Goal: Use online tool/utility: Use online tool/utility

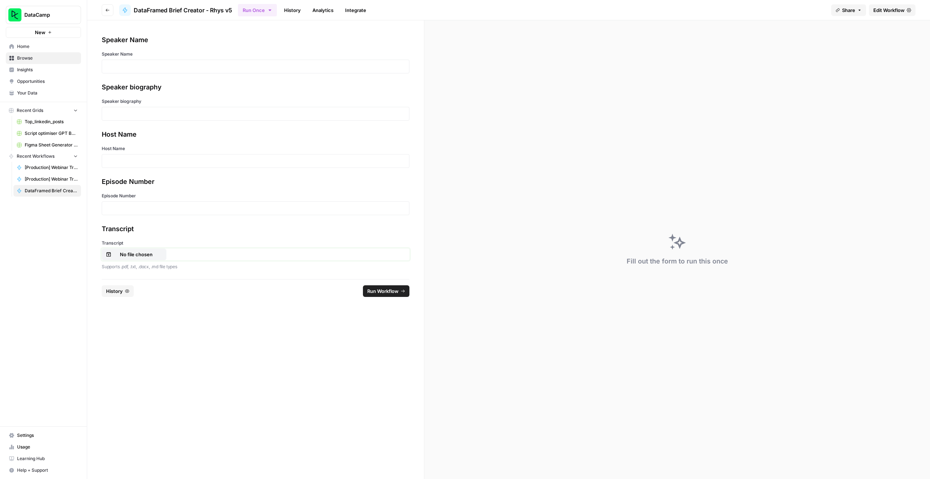
click at [133, 251] on p "No file chosen" at bounding box center [136, 254] width 47 height 7
click at [163, 72] on div at bounding box center [256, 67] width 308 height 14
click at [157, 70] on p at bounding box center [255, 66] width 298 height 7
click at [139, 110] on p at bounding box center [255, 113] width 298 height 7
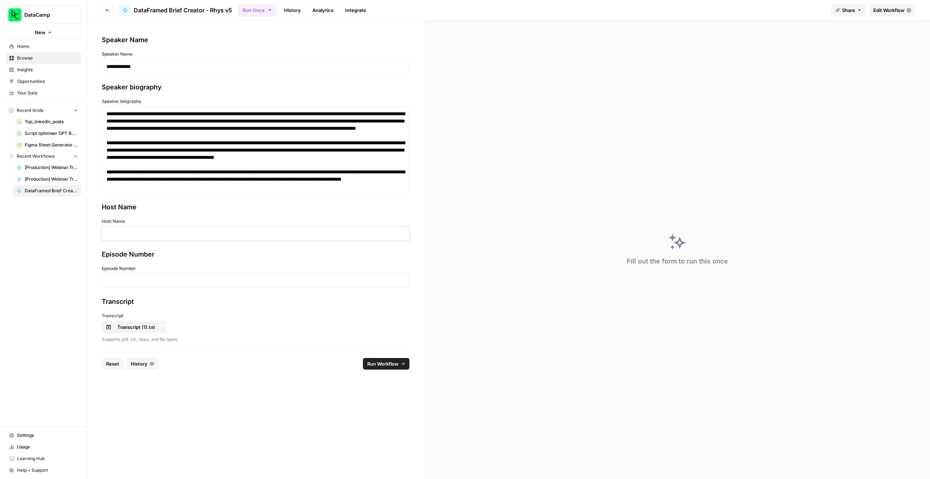
click at [140, 234] on p at bounding box center [255, 233] width 298 height 7
click at [145, 278] on p at bounding box center [255, 280] width 298 height 7
click at [379, 363] on span "Run Workflow" at bounding box center [382, 363] width 31 height 7
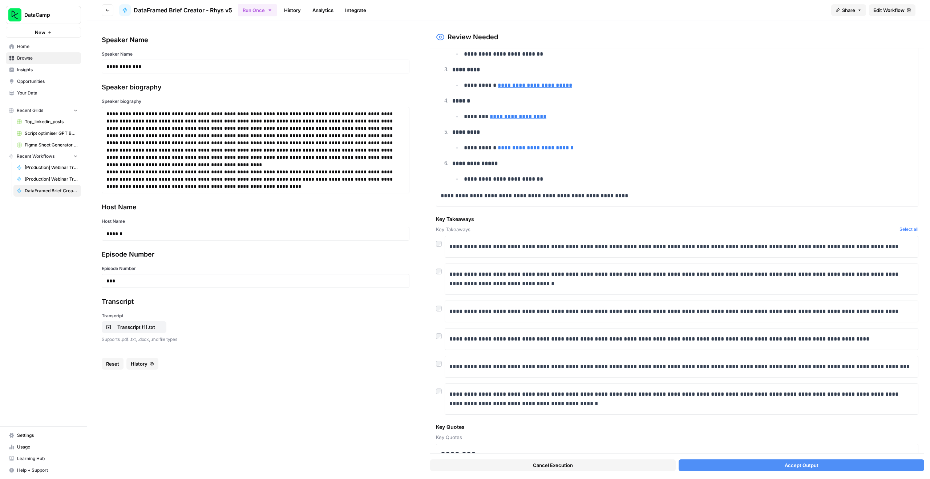
scroll to position [825, 0]
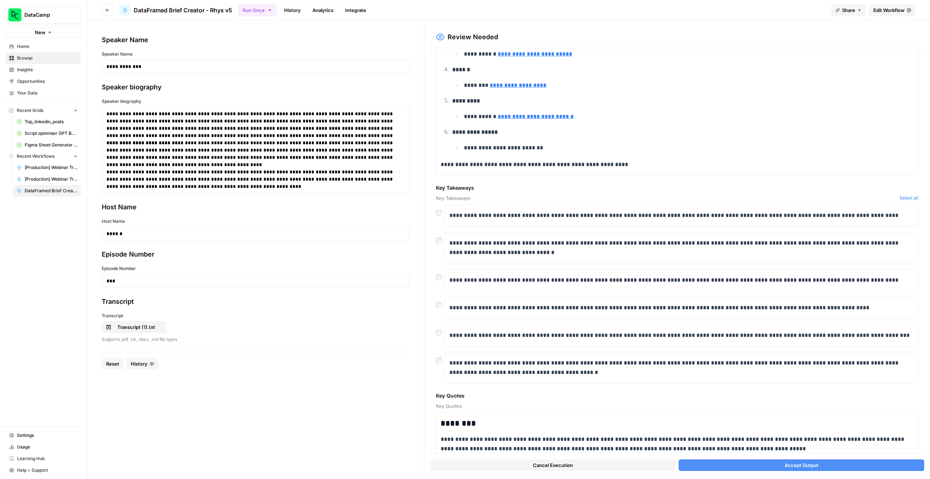
click at [736, 463] on button "Accept Output" at bounding box center [802, 465] width 246 height 12
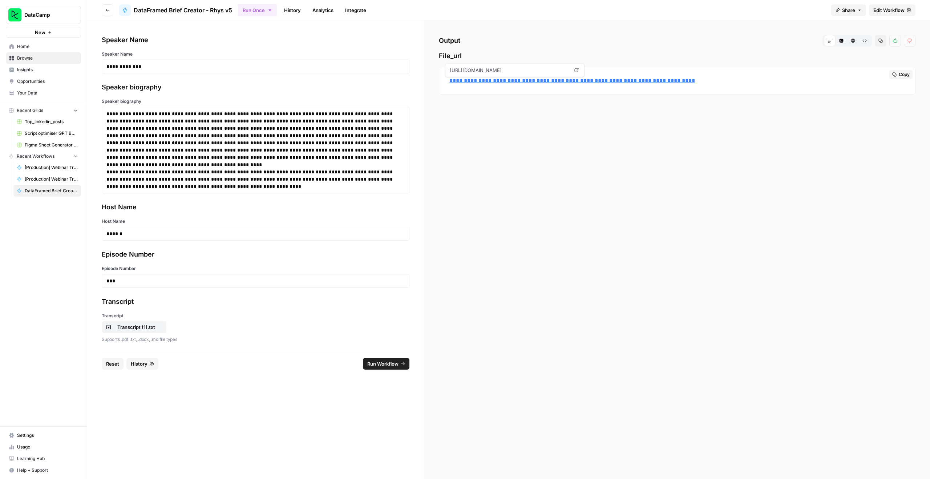
click at [554, 78] on link "**********" at bounding box center [572, 80] width 246 height 5
